Goal: Find specific page/section: Find specific page/section

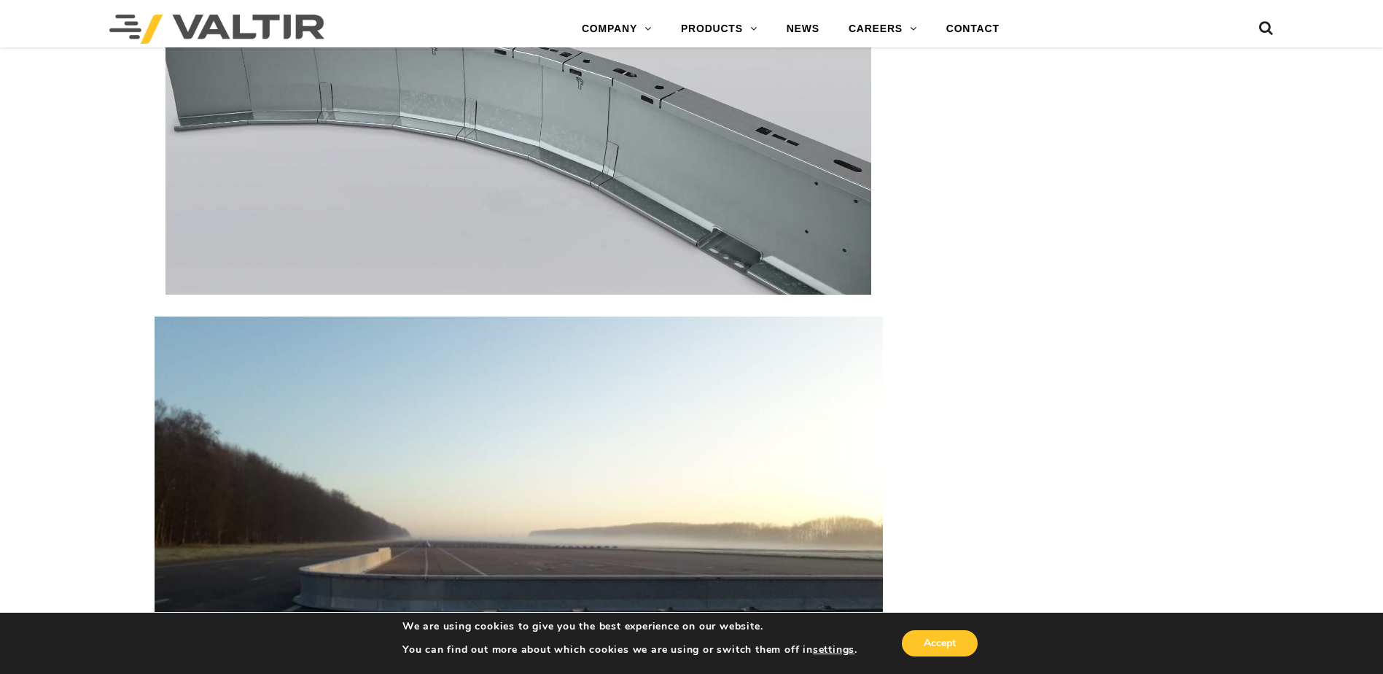
scroll to position [2524, 0]
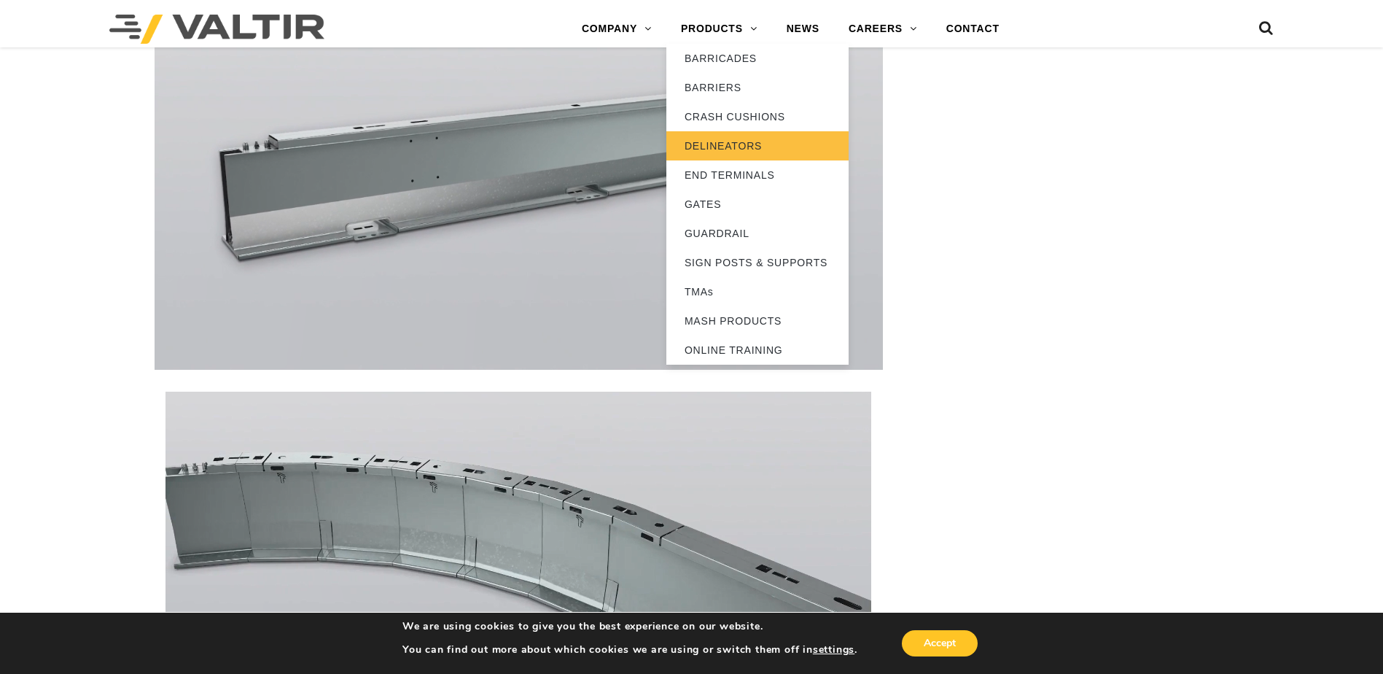
click at [746, 140] on link "DELINEATORS" at bounding box center [757, 145] width 182 height 29
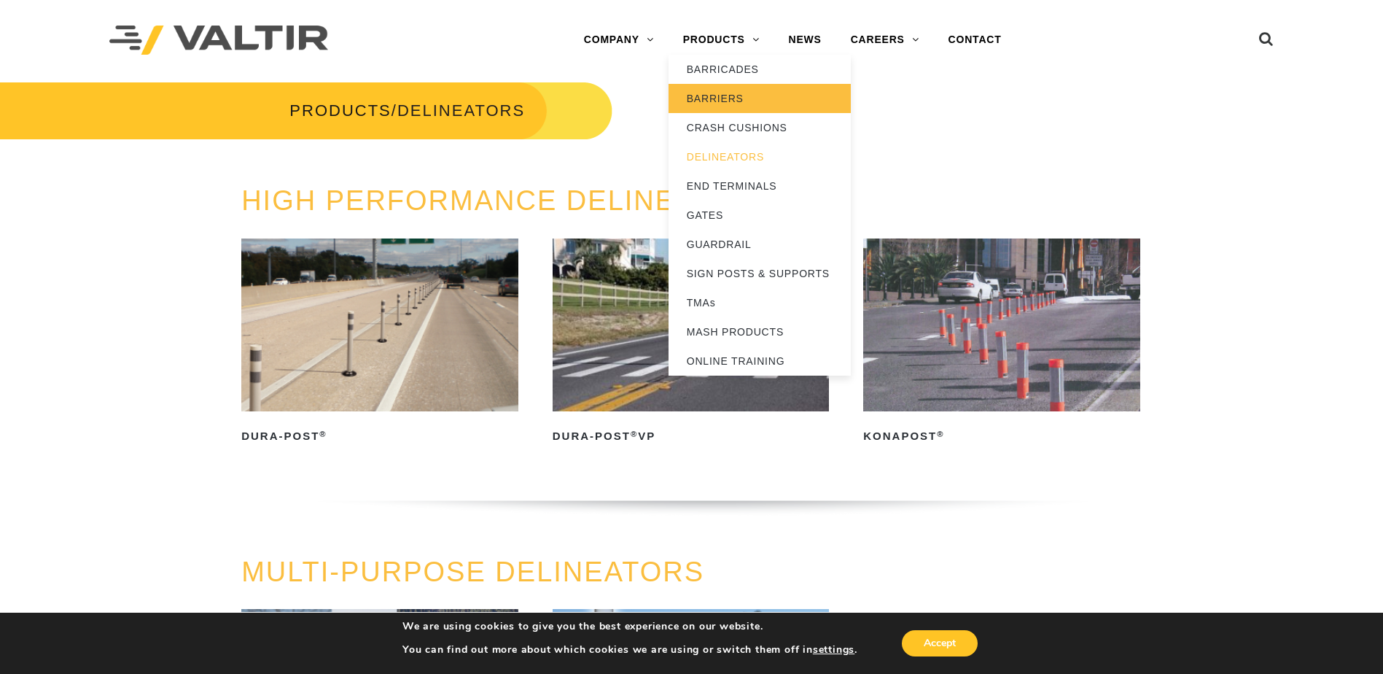
click at [727, 96] on link "BARRIERS" at bounding box center [760, 98] width 182 height 29
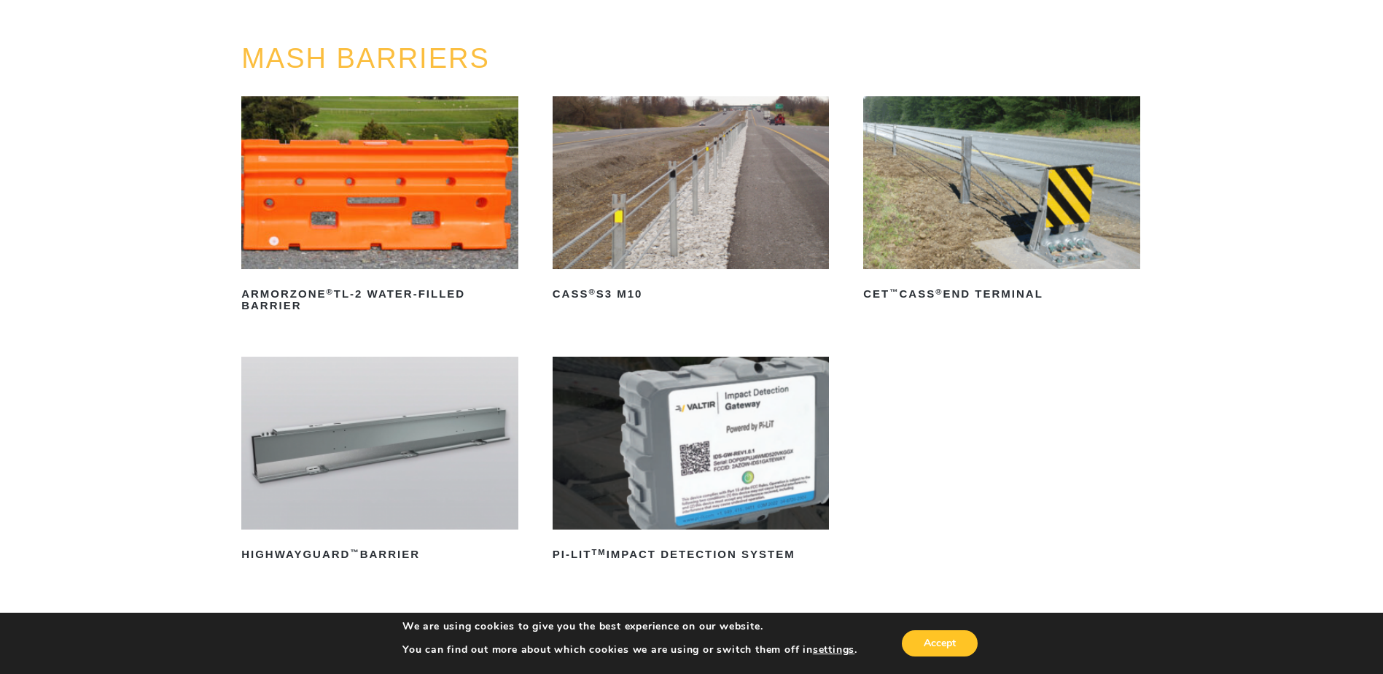
scroll to position [437, 0]
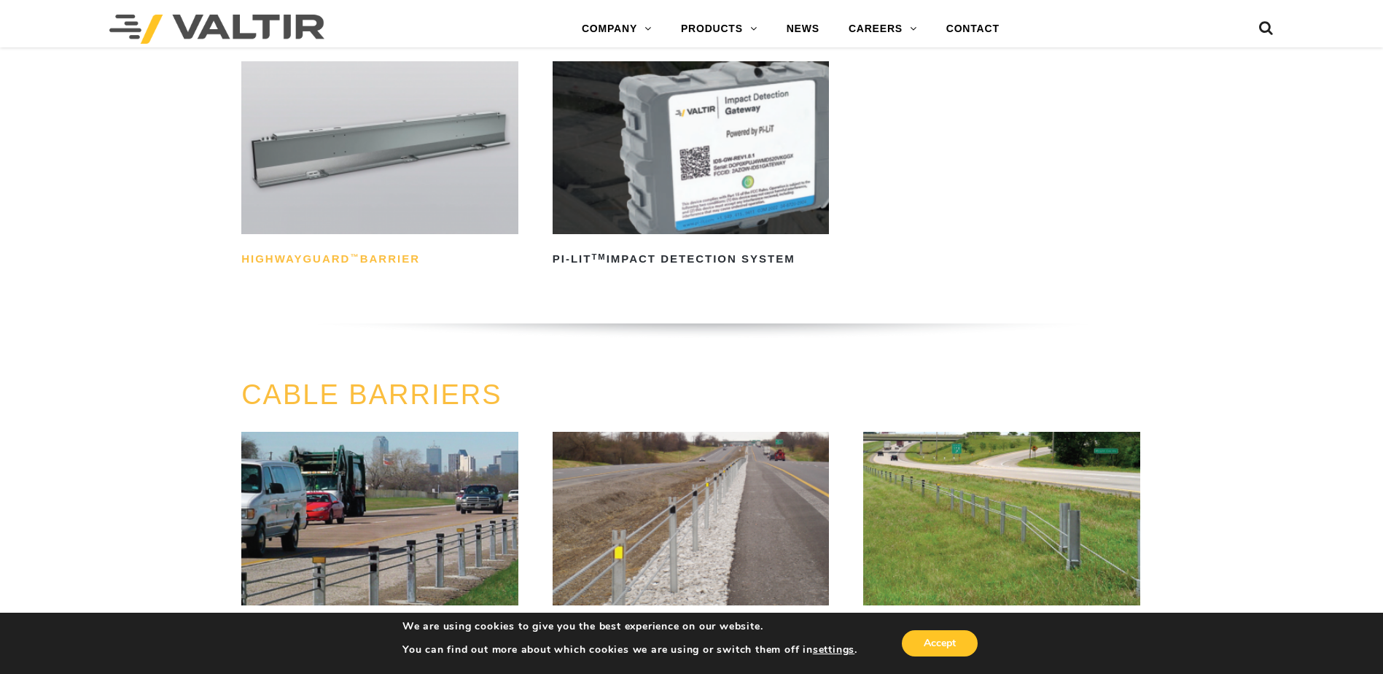
click at [327, 252] on h2 "HighwayGuard ™ Barrier" at bounding box center [379, 258] width 277 height 23
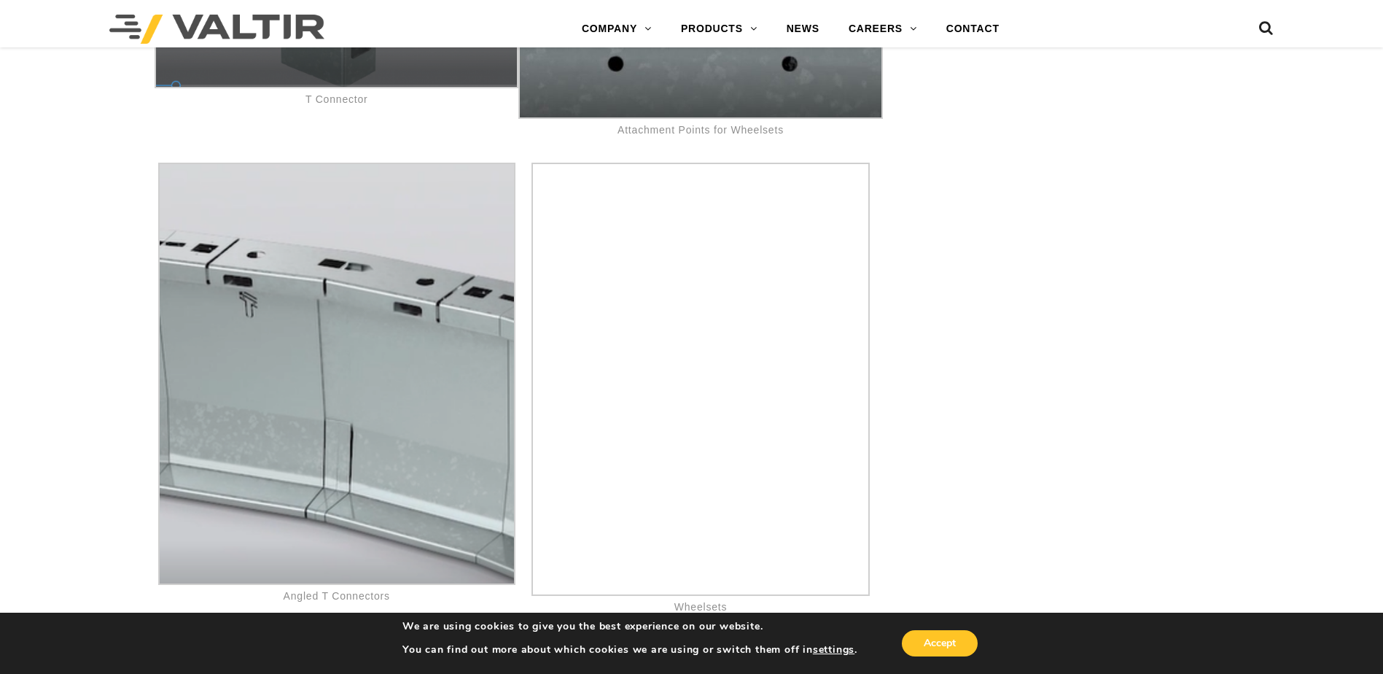
scroll to position [7992, 0]
